Goal: Transaction & Acquisition: Obtain resource

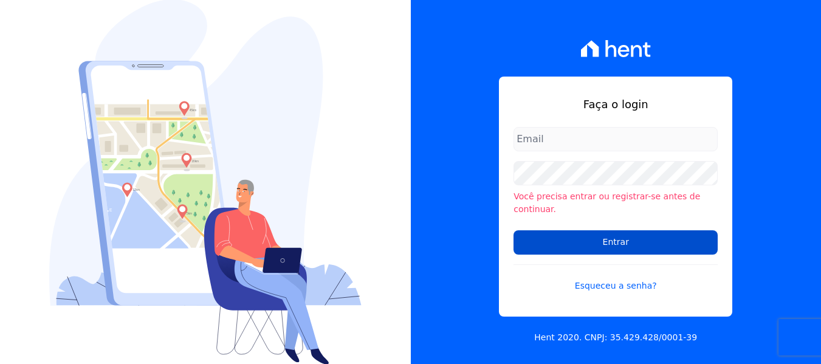
type input "[PERSON_NAME][EMAIL_ADDRESS][DOMAIN_NAME]"
click at [585, 235] on input "Entrar" at bounding box center [616, 242] width 204 height 24
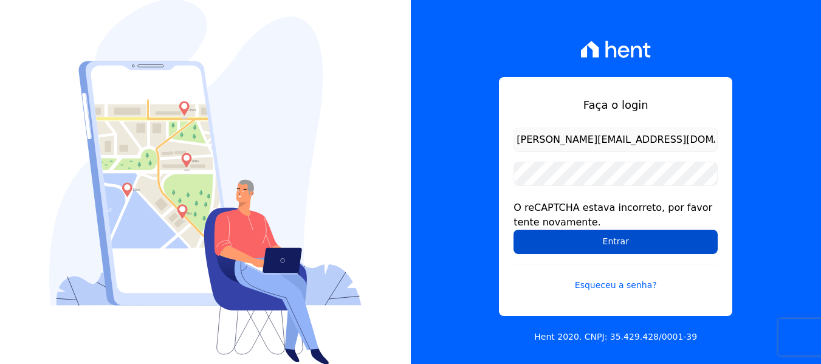
click at [577, 244] on input "Entrar" at bounding box center [616, 242] width 204 height 24
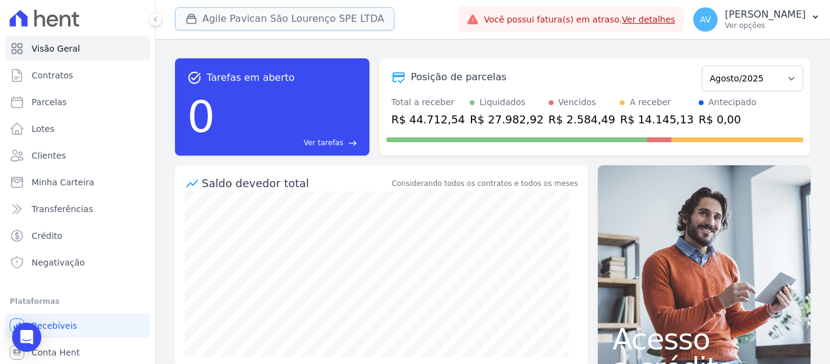
click at [232, 19] on button "Agile Pavican São Lourenço SPE LTDA" at bounding box center [284, 18] width 219 height 23
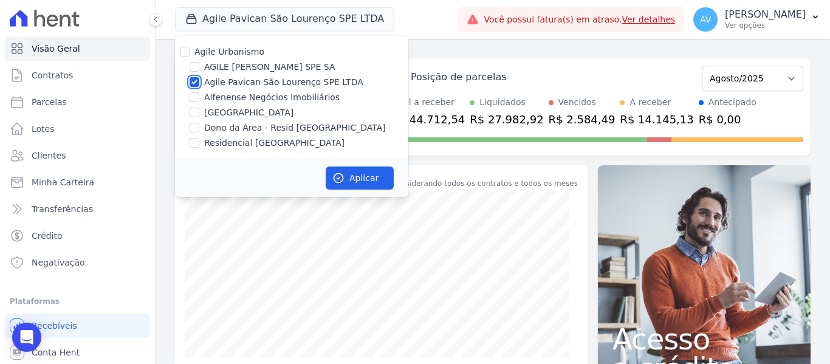
click at [196, 82] on input "Agile Pavican São Lourenço SPE LTDA" at bounding box center [195, 82] width 10 height 10
checkbox input "false"
click at [190, 131] on input "Dono da Área - Resid Jardim Dummont" at bounding box center [195, 128] width 10 height 10
checkbox input "true"
click at [191, 149] on div "Residencial Jardim Dummont" at bounding box center [291, 143] width 233 height 13
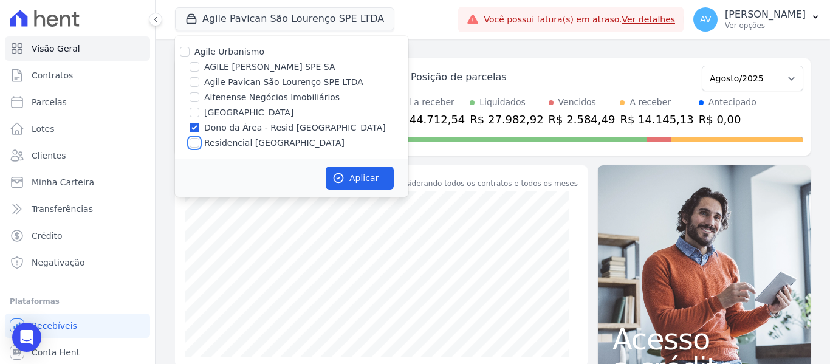
click at [193, 145] on input "Residencial Jardim Dummont" at bounding box center [195, 143] width 10 height 10
checkbox input "true"
click at [374, 177] on button "Aplicar" at bounding box center [360, 178] width 68 height 23
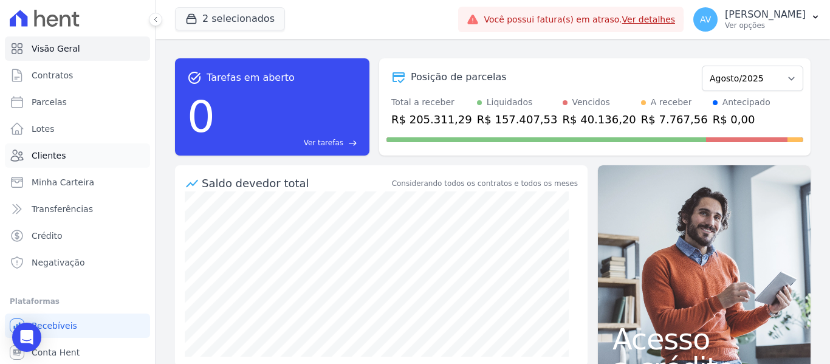
click at [55, 153] on span "Clientes" at bounding box center [49, 156] width 34 height 12
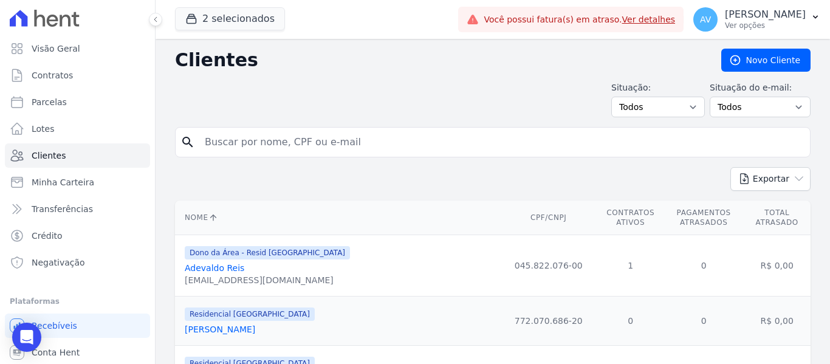
click at [260, 146] on input "search" at bounding box center [502, 142] width 608 height 24
type input "rafael"
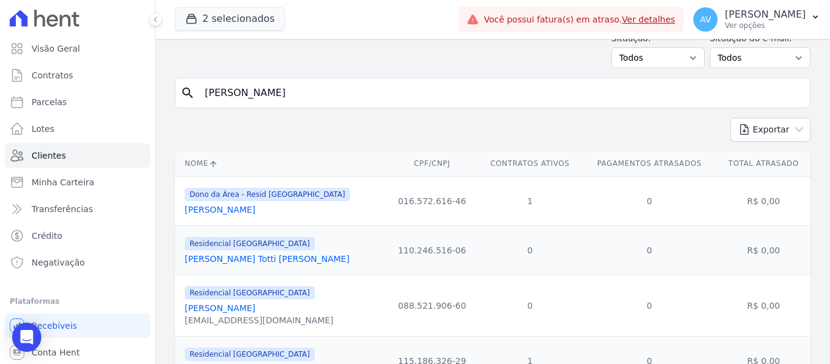
scroll to position [158, 0]
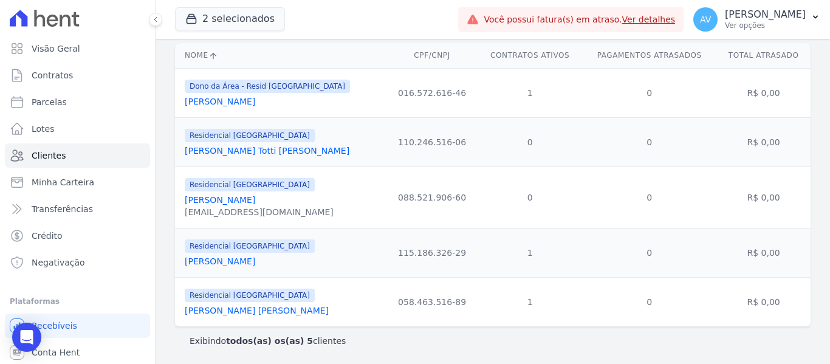
click at [242, 266] on link "Rafael Felipe Lopes" at bounding box center [220, 262] width 71 height 10
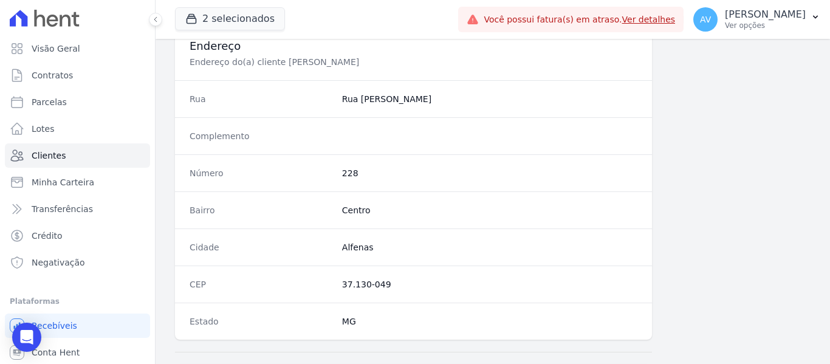
scroll to position [773, 0]
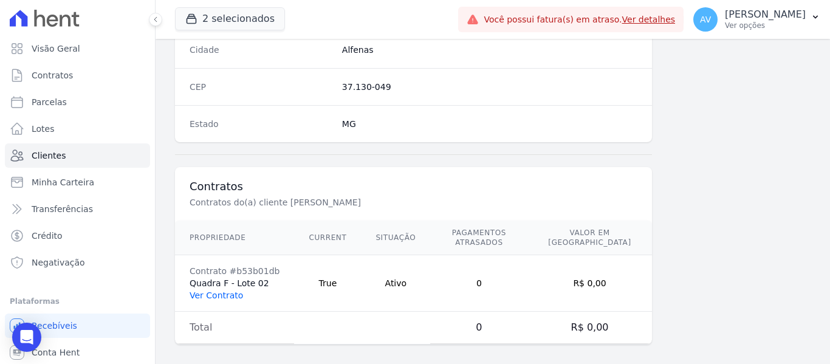
click at [222, 291] on link "Ver Contrato" at bounding box center [216, 296] width 53 height 10
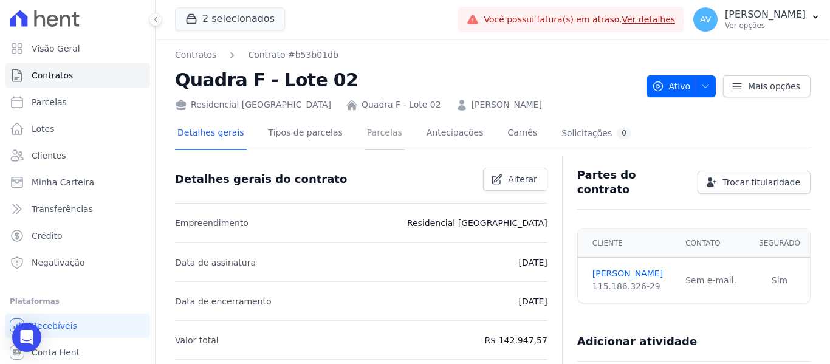
click at [379, 143] on link "Parcelas" at bounding box center [385, 134] width 40 height 32
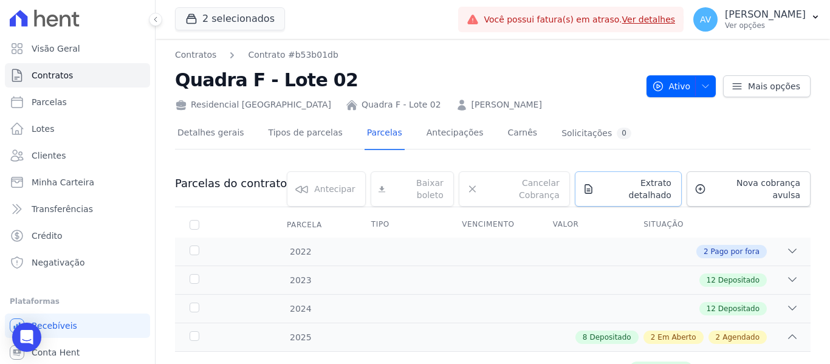
click at [639, 182] on span "Extrato detalhado" at bounding box center [635, 189] width 72 height 24
click at [780, 205] on span "Exportar XLSX" at bounding box center [788, 204] width 70 height 12
click at [753, 198] on link "Exportar XLSX" at bounding box center [789, 205] width 72 height 15
